Goal: Contribute content: Add original content to the website for others to see

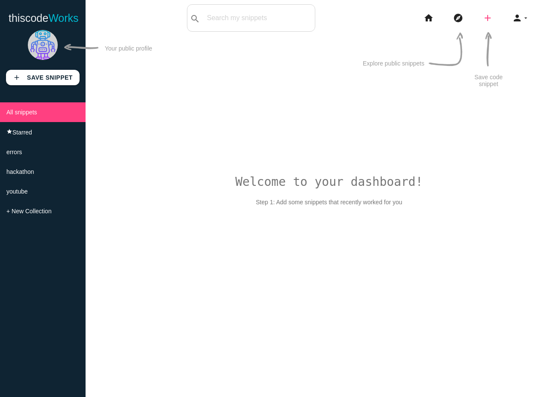
click at [489, 21] on icon "add" at bounding box center [488, 17] width 10 height 27
click at [497, 18] on link "code Snippet" at bounding box center [506, 14] width 60 height 21
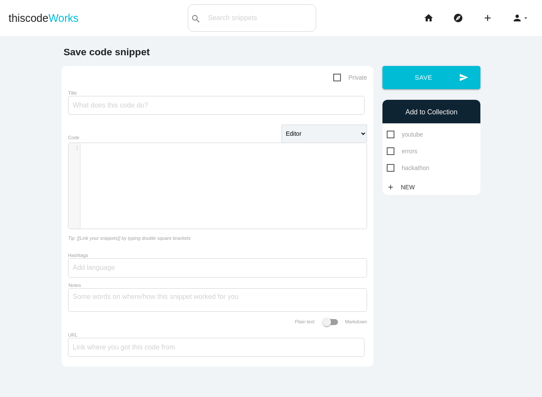
click at [336, 80] on span "Private" at bounding box center [350, 77] width 34 height 11
click at [336, 78] on input "Private" at bounding box center [336, 75] width 6 height 6
checkbox input "true"
click at [170, 198] on div "​ x 1 ​" at bounding box center [223, 192] width 311 height 98
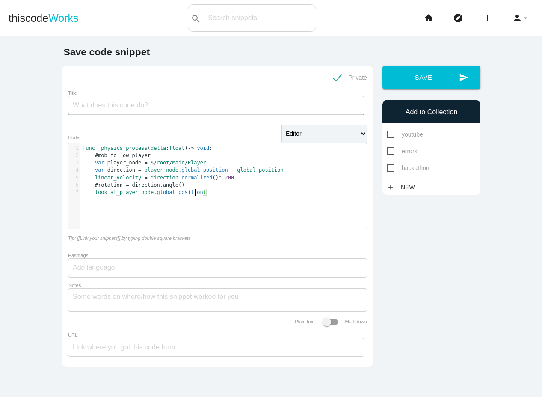
click at [152, 111] on input "Title" at bounding box center [216, 105] width 297 height 19
drag, startPoint x: 209, startPoint y: 108, endPoint x: 123, endPoint y: 110, distance: 86.1
click at [123, 110] on input "mob follow player - enemy follow player" at bounding box center [216, 105] width 297 height 19
click at [238, 112] on input "mob follow player - enemy follow player" at bounding box center [216, 105] width 297 height 19
type input "mob follow player - enemy follow player"
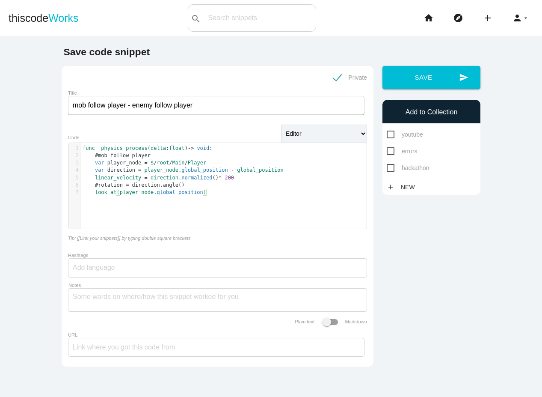
click at [148, 265] on div at bounding box center [217, 267] width 299 height 19
click at [307, 137] on select "Editor HTML Editor Javascript Editor PHP Editor Python Editor" at bounding box center [325, 134] width 86 height 18
click at [147, 269] on div at bounding box center [217, 267] width 299 height 19
type input "g"
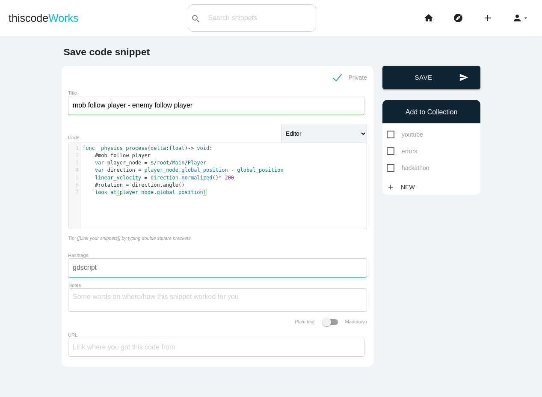
type input "gdscript"
click at [429, 68] on button "send Save" at bounding box center [432, 77] width 98 height 23
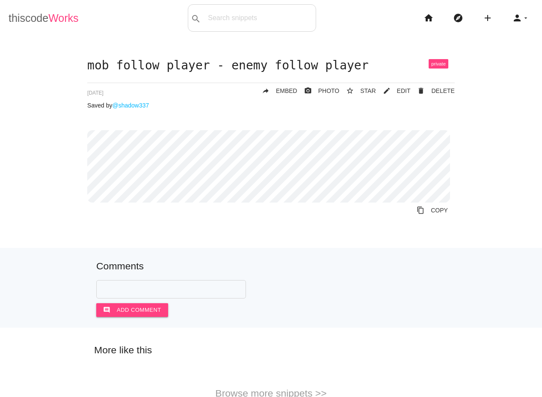
click at [45, 22] on link "thiscode Works" at bounding box center [44, 17] width 70 height 27
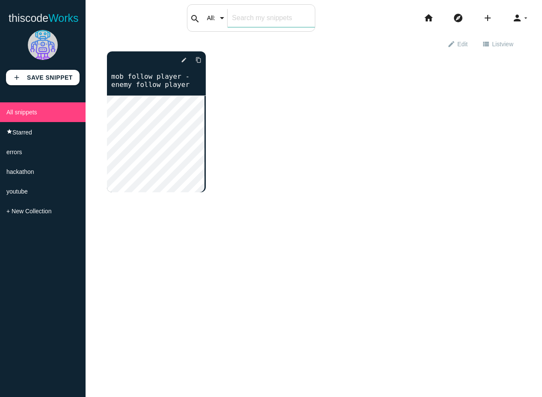
click at [244, 23] on input "text" at bounding box center [271, 18] width 87 height 18
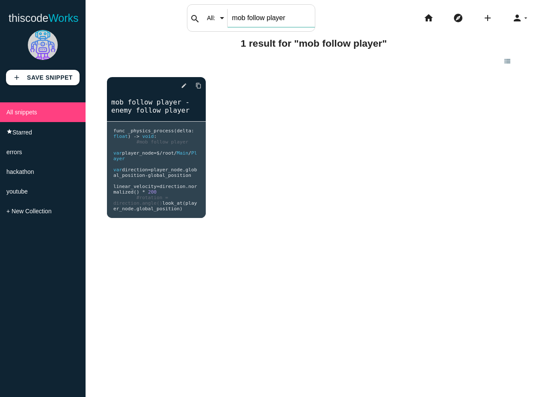
click at [244, 23] on input "mob follow player" at bounding box center [271, 18] width 87 height 18
click at [239, 21] on input "mob follow player" at bounding box center [271, 18] width 87 height 18
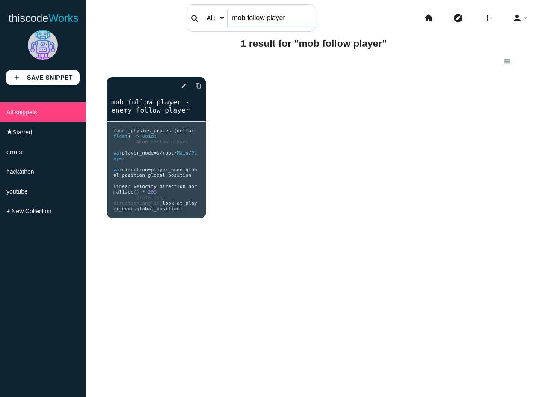
click at [239, 21] on input "mob follow player" at bounding box center [271, 18] width 87 height 18
type input "enemy follow player"
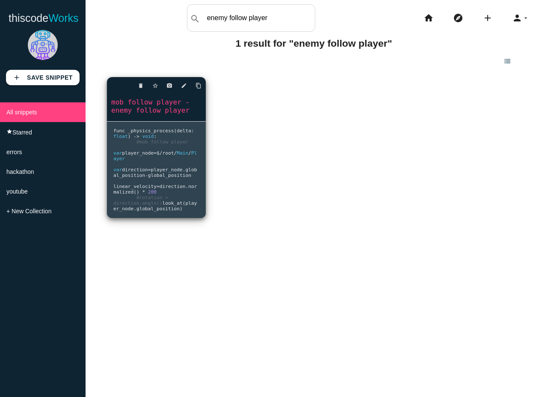
click at [167, 110] on link "mob follow player - enemy follow player" at bounding box center [156, 106] width 99 height 18
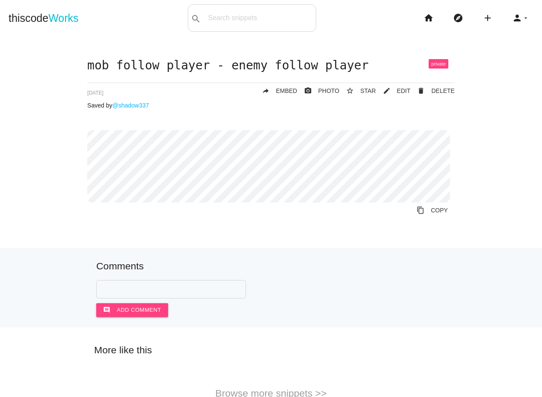
click at [267, 9] on div "search All: All: Code: Title: Tag: All: Code: Title: Tag:" at bounding box center [252, 17] width 128 height 27
click at [265, 15] on input "text" at bounding box center [272, 18] width 87 height 18
type input "o"
type input "process"
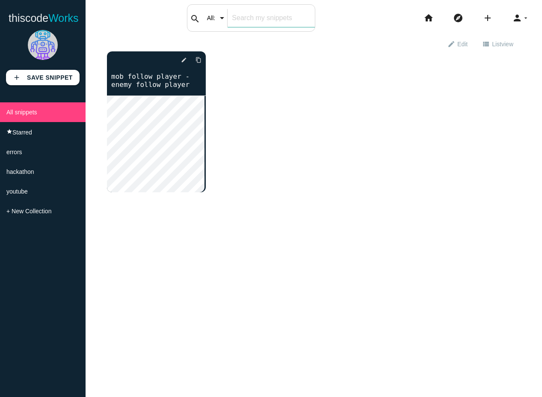
click at [264, 14] on input "text" at bounding box center [271, 18] width 87 height 18
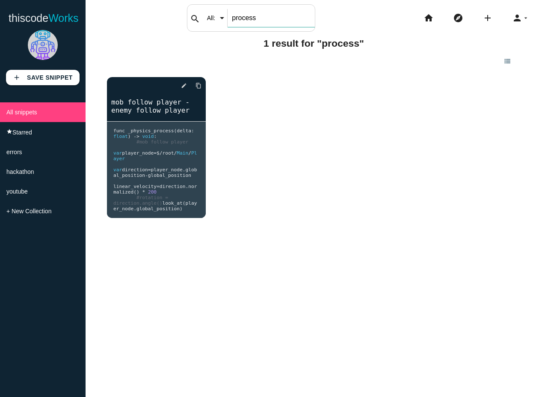
click at [262, 17] on input "process" at bounding box center [271, 18] width 87 height 18
type input "physics_process"
drag, startPoint x: 289, startPoint y: 21, endPoint x: 196, endPoint y: 14, distance: 93.2
click at [196, 14] on div "search All: All: Code: Title: Tag: All: Code: Title: Tag: physics_process" at bounding box center [251, 17] width 128 height 27
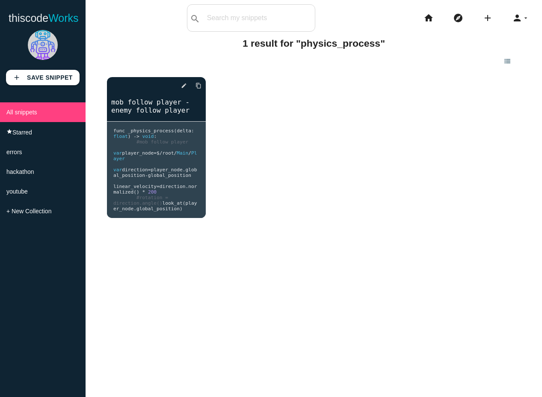
click at [278, 85] on div "delete star_border photo_camera edit content_copy mob follow player - enemy fol…" at bounding box center [314, 149] width 414 height 162
click at [238, 18] on input "text" at bounding box center [271, 18] width 87 height 18
type input "m"
type input "gdscript"
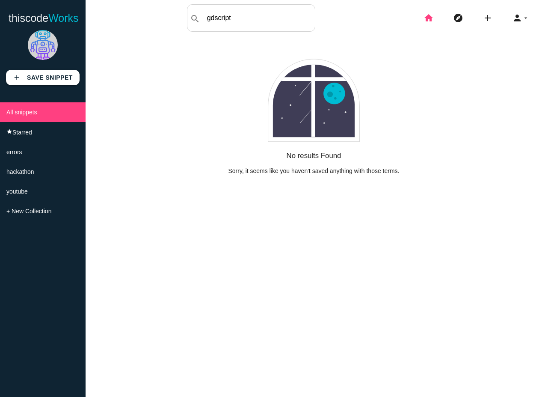
click at [424, 17] on icon "home" at bounding box center [429, 17] width 10 height 27
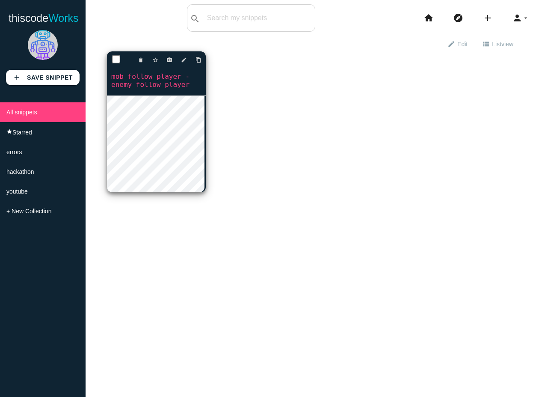
click at [152, 79] on link "mob follow player - enemy follow player" at bounding box center [156, 80] width 99 height 18
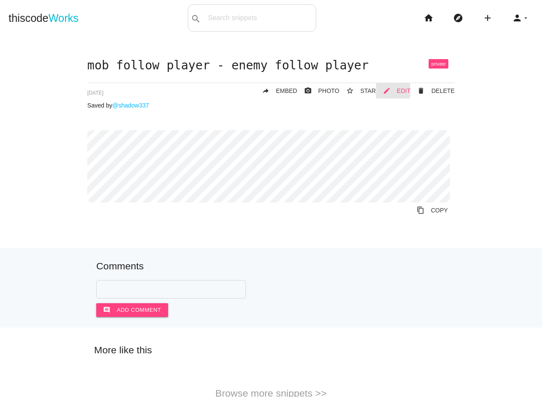
click at [392, 91] on link "mode_edit EDIT" at bounding box center [393, 90] width 35 height 15
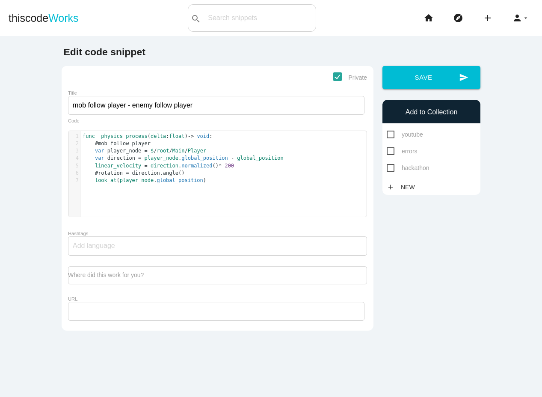
click at [155, 250] on div at bounding box center [217, 245] width 299 height 19
type input "g"
type input "j"
type input "gdscript"
click at [158, 253] on div "gdscript" at bounding box center [217, 245] width 299 height 19
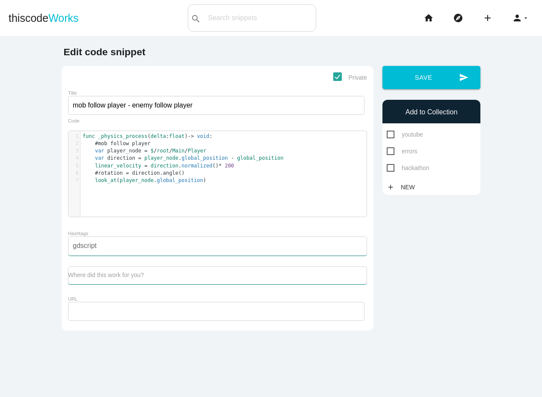
click at [143, 278] on textarea "Where did this work for you?" at bounding box center [217, 275] width 299 height 18
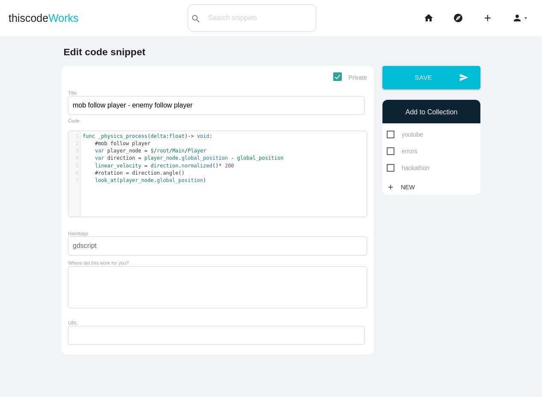
click at [155, 253] on div "gdscript" at bounding box center [217, 245] width 299 height 19
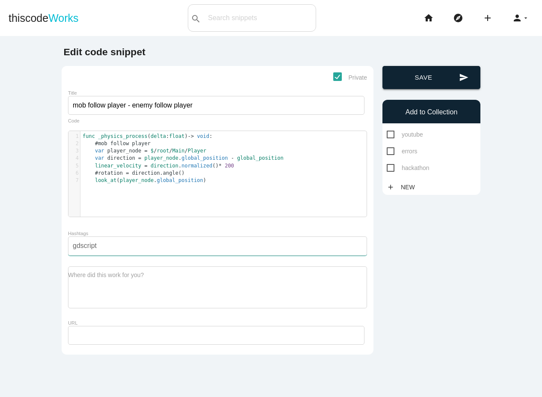
click at [413, 75] on button "send Save" at bounding box center [432, 77] width 98 height 23
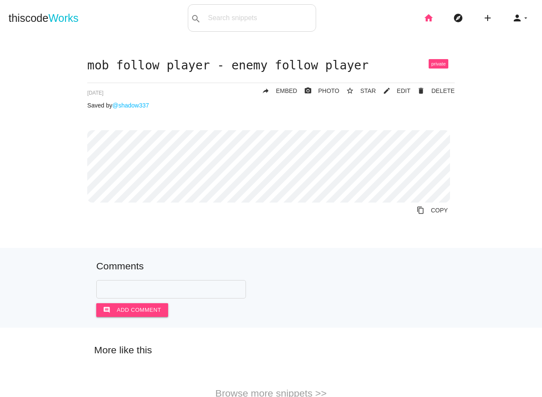
click at [424, 19] on icon "home" at bounding box center [429, 17] width 10 height 27
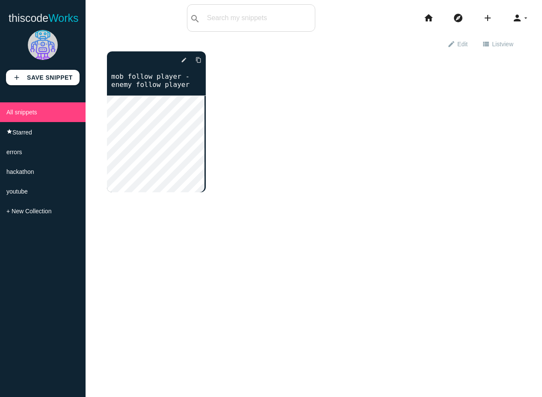
click at [375, 93] on div "delete star_border photo_camera edit content_copy mob follow player - enemy fol…" at bounding box center [314, 128] width 414 height 154
click at [61, 13] on span "Works" at bounding box center [63, 18] width 30 height 12
click at [280, 64] on div "delete star_border photo_camera edit content_copy mob follow player - enemy fol…" at bounding box center [314, 128] width 414 height 154
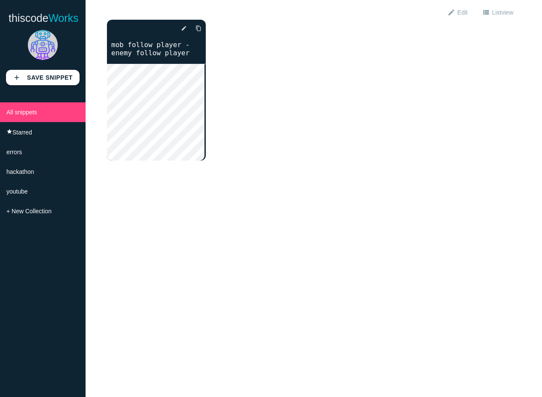
scroll to position [77, 0]
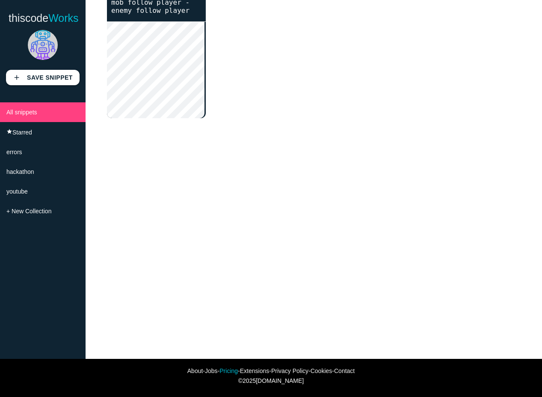
click at [222, 367] on link "Pricing" at bounding box center [229, 370] width 18 height 7
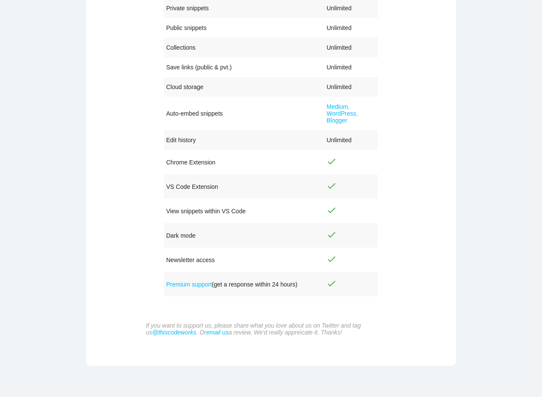
scroll to position [222, 0]
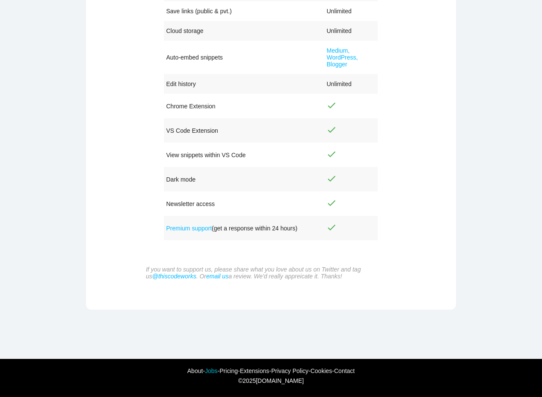
click at [205, 368] on link "Jobs" at bounding box center [211, 370] width 13 height 7
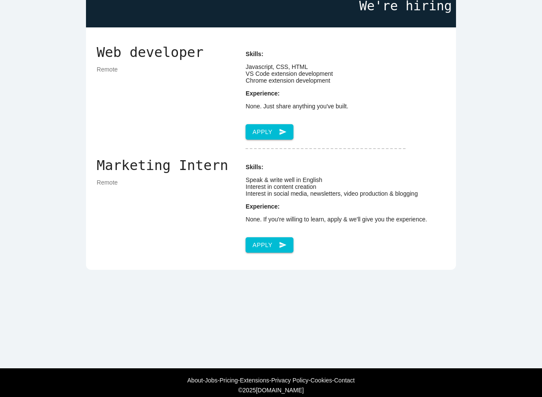
scroll to position [77, 0]
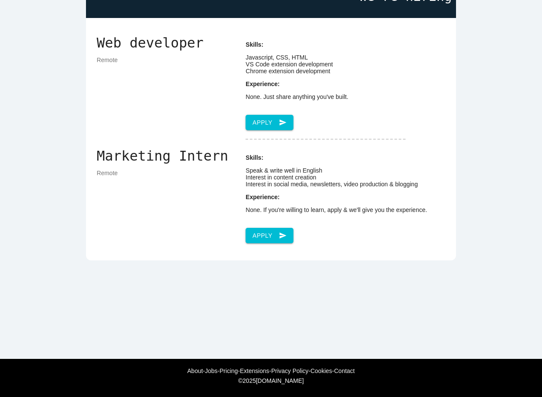
click at [251, 260] on div "Web developer Remote Skills: Javascript, CSS, HTML VS Code extension developmen…" at bounding box center [271, 139] width 371 height 242
click at [205, 368] on link "Jobs" at bounding box center [211, 370] width 13 height 7
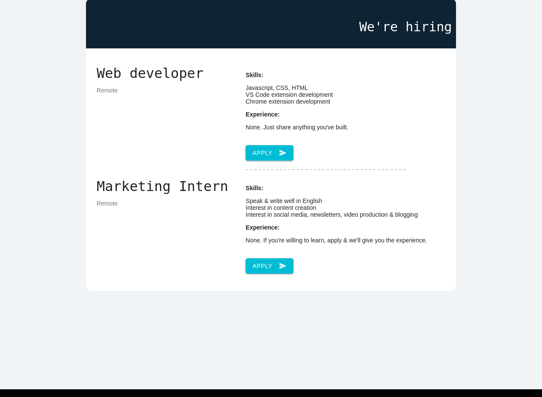
scroll to position [77, 0]
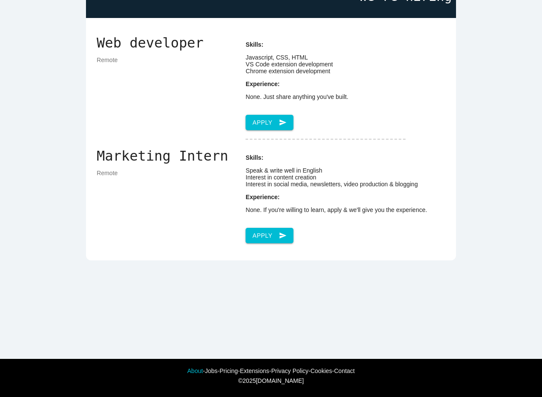
click at [187, 369] on link "About" at bounding box center [195, 370] width 16 height 7
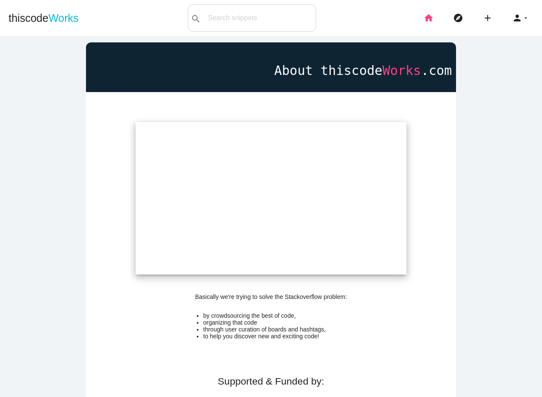
click at [425, 20] on icon "home" at bounding box center [429, 17] width 10 height 27
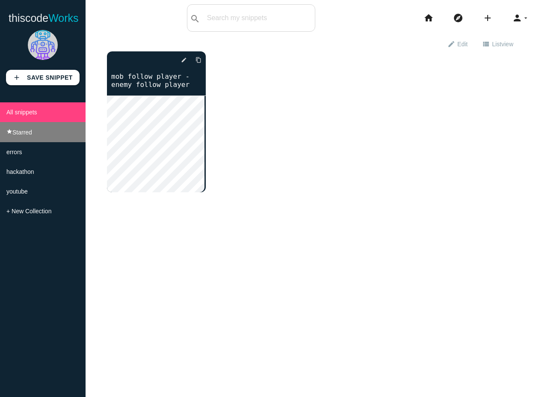
click at [46, 142] on li "star Starred" at bounding box center [43, 132] width 86 height 20
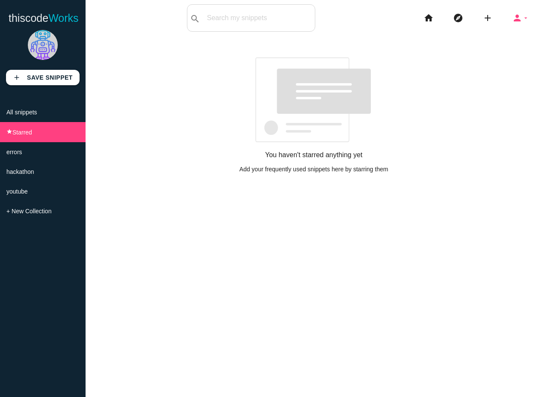
click at [523, 17] on icon "arrow_drop_down" at bounding box center [526, 17] width 7 height 27
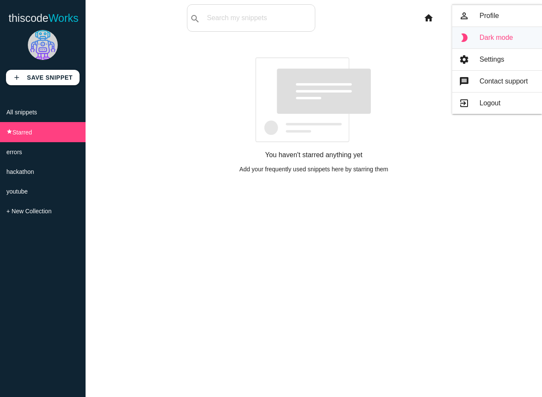
click at [503, 33] on link "brightness_2 Dark mode" at bounding box center [497, 37] width 90 height 21
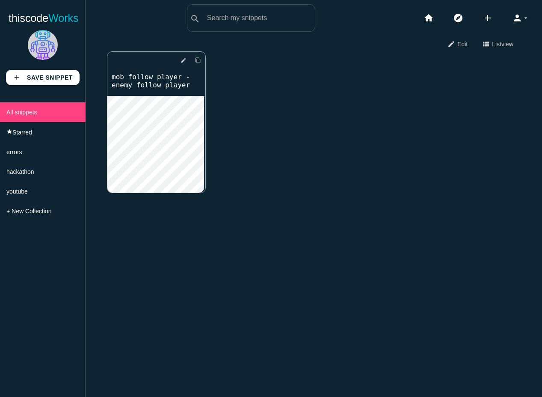
click at [323, 126] on div "delete star_border photo_camera edit content_copy mob follow player - enemy fol…" at bounding box center [314, 128] width 414 height 155
click at [458, 43] on span "Edit" at bounding box center [463, 43] width 10 height 15
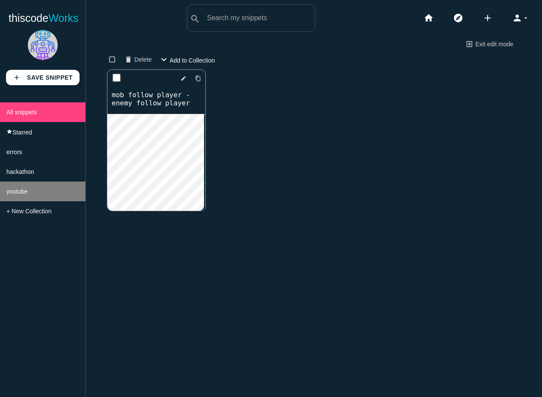
click at [53, 200] on li "youtube" at bounding box center [43, 191] width 86 height 20
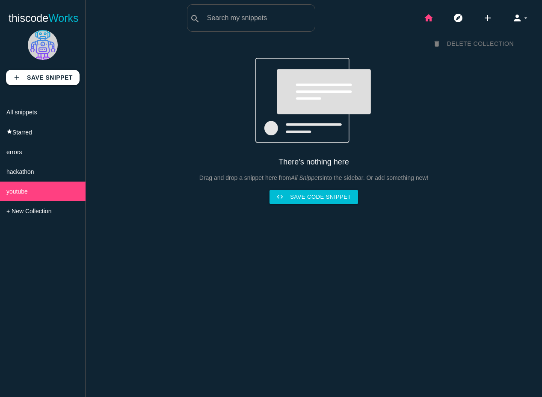
click at [424, 16] on icon "home" at bounding box center [429, 17] width 10 height 27
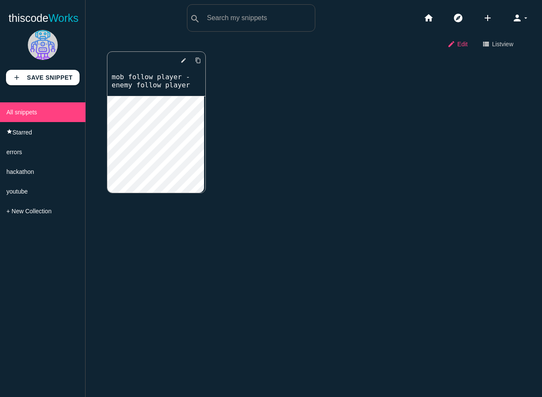
click at [458, 44] on span "Edit" at bounding box center [463, 43] width 10 height 15
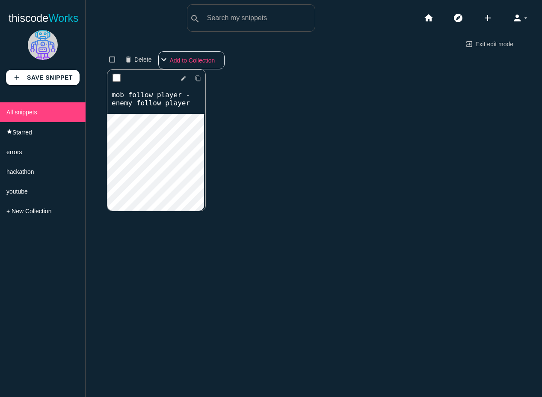
click at [193, 61] on select "Add to Collection errors hackathon youtube" at bounding box center [191, 60] width 66 height 18
click at [317, 74] on div "delete star_border photo_camera edit content_copy mob follow player - enemy fol…" at bounding box center [314, 146] width 414 height 155
click at [474, 43] on link "exit_to_app Exit edit mode" at bounding box center [489, 43] width 62 height 15
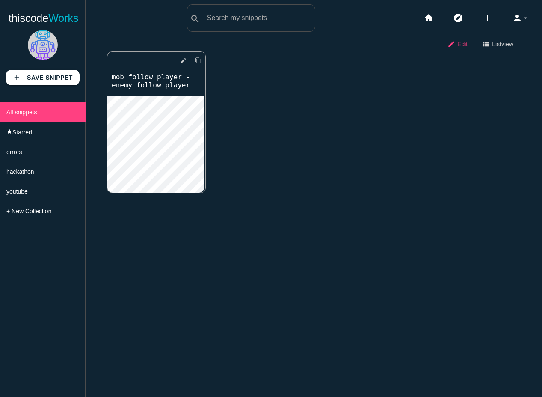
click at [458, 43] on span "Edit" at bounding box center [463, 43] width 10 height 15
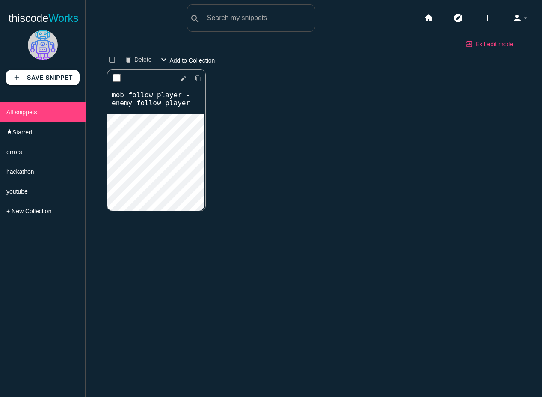
click at [476, 45] on link "exit_to_app Exit edit mode" at bounding box center [489, 43] width 62 height 15
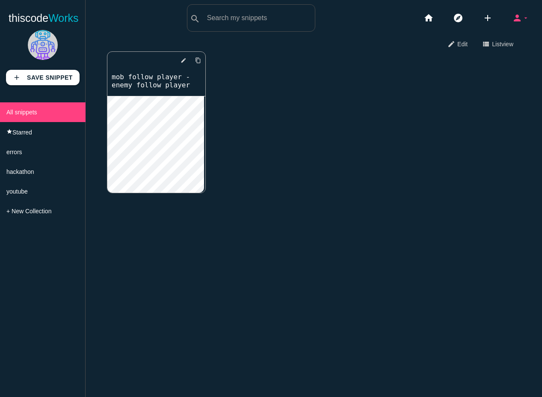
click at [514, 16] on icon "person" at bounding box center [517, 17] width 10 height 27
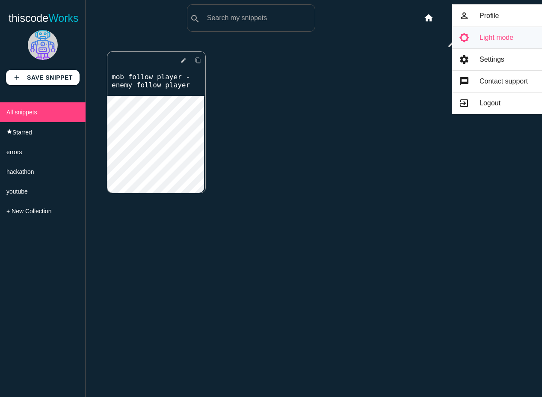
click at [499, 38] on link "brightness_5 Light mode" at bounding box center [497, 37] width 90 height 21
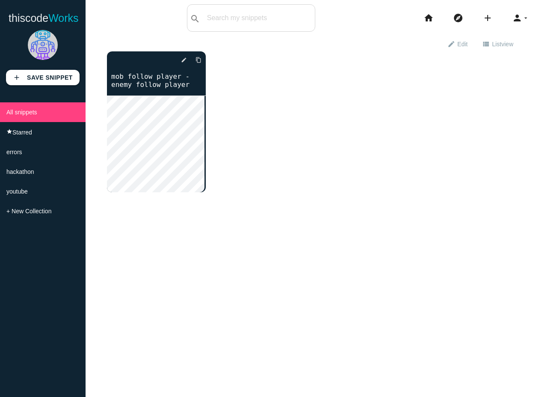
click at [364, 116] on div "delete star_border photo_camera edit content_copy mob follow player - enemy fol…" at bounding box center [314, 128] width 414 height 154
click at [57, 214] on li "+ New Collection" at bounding box center [43, 211] width 86 height 20
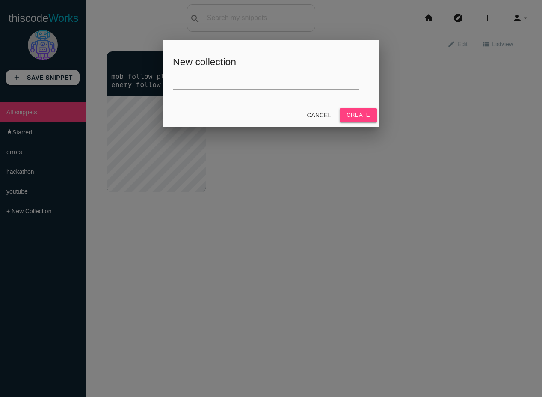
click at [229, 65] on h5 "New collection" at bounding box center [271, 62] width 196 height 11
click at [227, 78] on input "text" at bounding box center [266, 80] width 187 height 18
type input "godot"
click at [354, 114] on button "Create" at bounding box center [358, 115] width 37 height 14
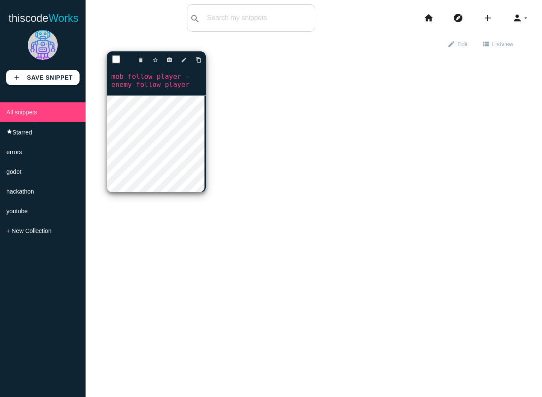
click at [168, 91] on div "delete star_border photo_camera edit content_copy mob follow player - enemy fol…" at bounding box center [156, 73] width 99 height 44
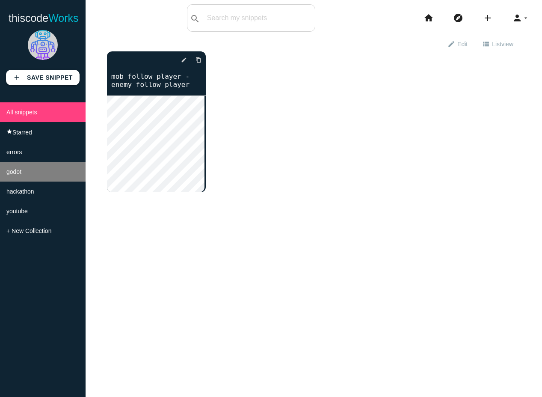
click at [39, 178] on li "godot" at bounding box center [43, 172] width 86 height 20
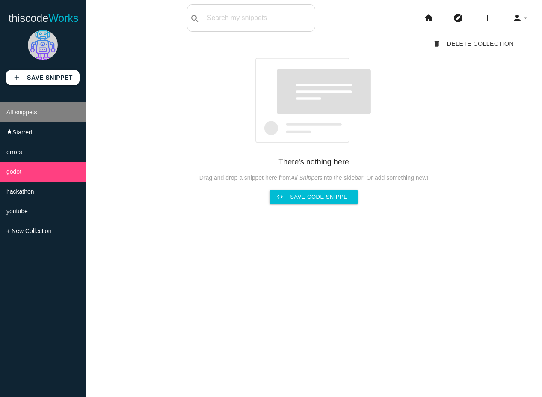
click at [38, 104] on li "All snippets" at bounding box center [43, 112] width 86 height 20
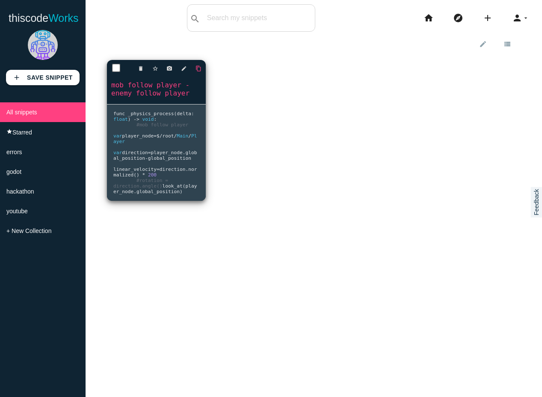
click at [189, 68] on link "content_copy" at bounding box center [195, 68] width 13 height 15
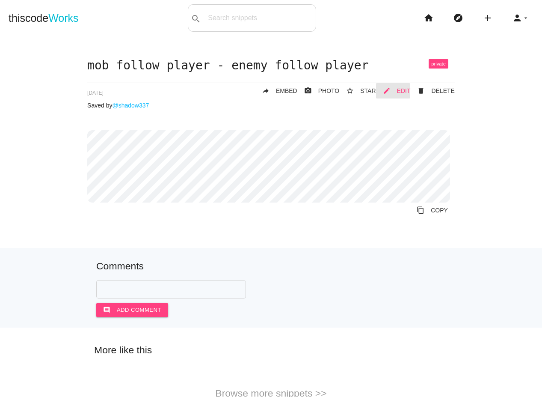
click at [401, 94] on span "EDIT" at bounding box center [404, 90] width 14 height 7
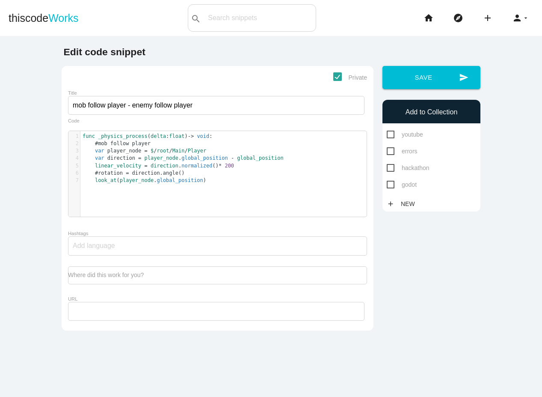
click at [387, 182] on span "godot" at bounding box center [402, 184] width 30 height 11
click at [387, 182] on input "godot" at bounding box center [390, 182] width 6 height 6
checkbox input "true"
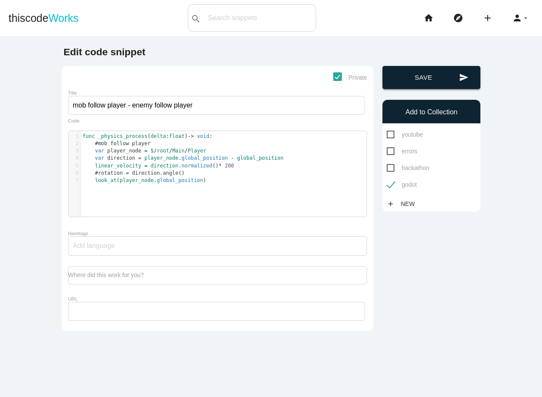
click at [426, 86] on button "send Save" at bounding box center [432, 77] width 98 height 23
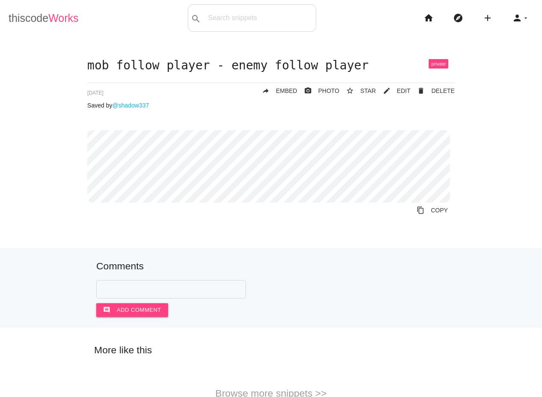
click at [61, 18] on span "Works" at bounding box center [63, 18] width 30 height 12
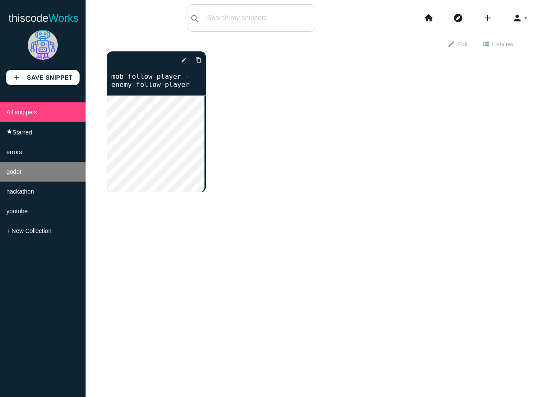
click at [41, 178] on li "godot" at bounding box center [43, 172] width 86 height 20
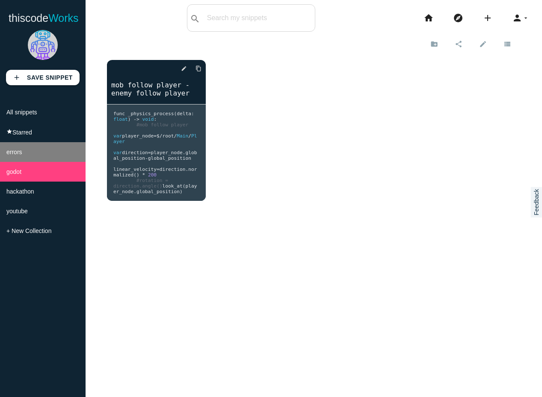
click at [47, 156] on li "errors" at bounding box center [43, 152] width 86 height 20
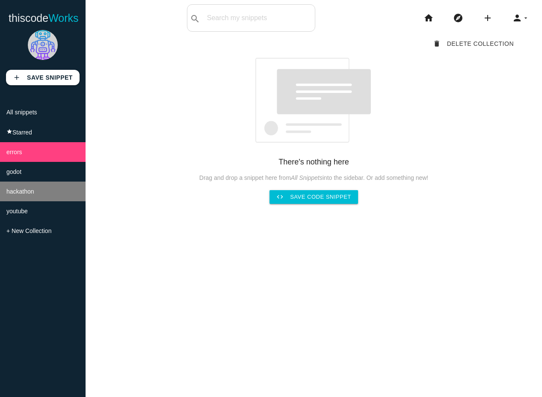
click at [40, 190] on li "hackathon" at bounding box center [43, 191] width 86 height 20
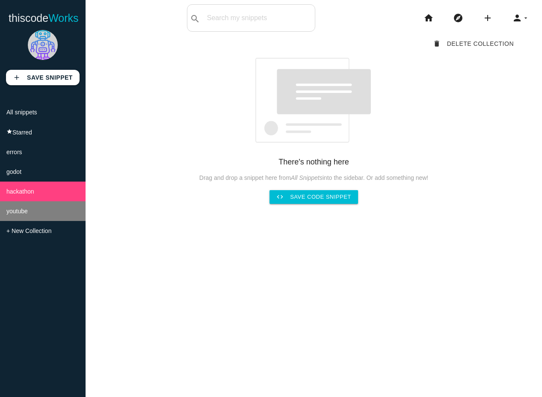
click at [33, 217] on li "youtube" at bounding box center [43, 211] width 86 height 20
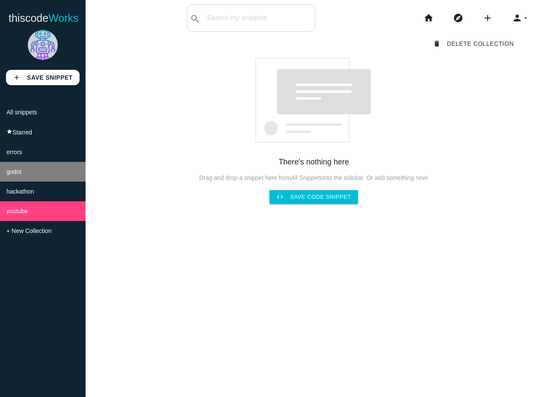
click at [40, 177] on li "godot" at bounding box center [43, 172] width 86 height 20
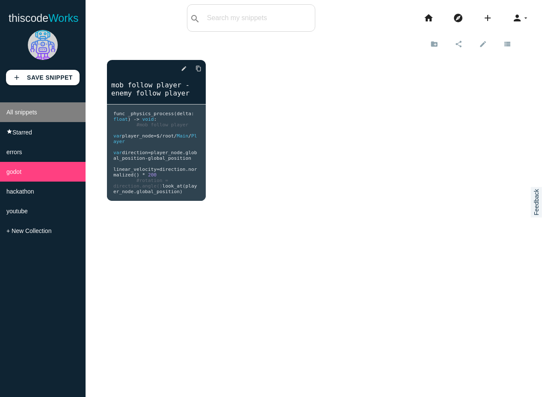
click at [43, 116] on li "All snippets" at bounding box center [43, 112] width 86 height 20
